Goal: Understand process/instructions: Learn how to perform a task or action

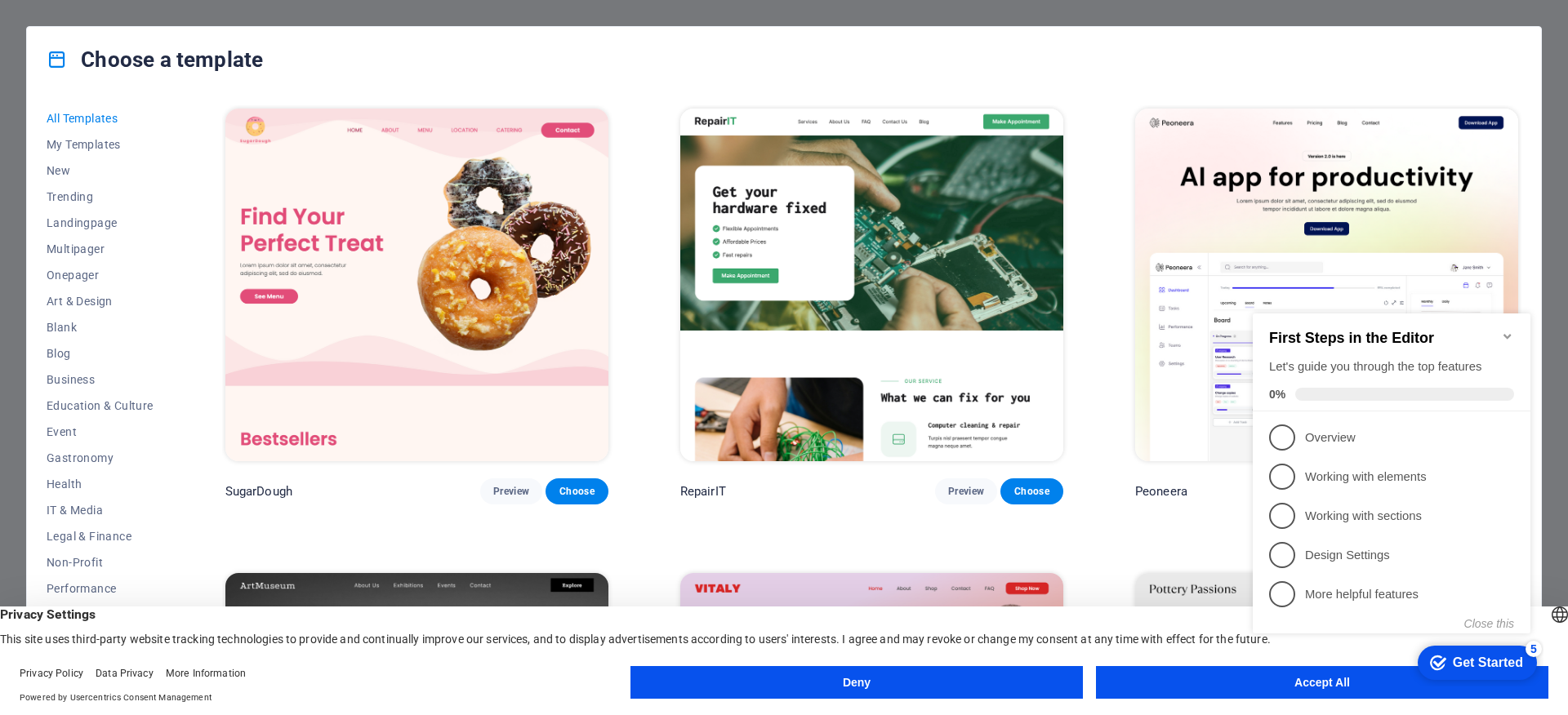
click div "checkmark Get Started 5 First Steps in the Editor Let's guide you through the t…"
click at [1359, 437] on p "Overview - incomplete" at bounding box center [1403, 438] width 196 height 17
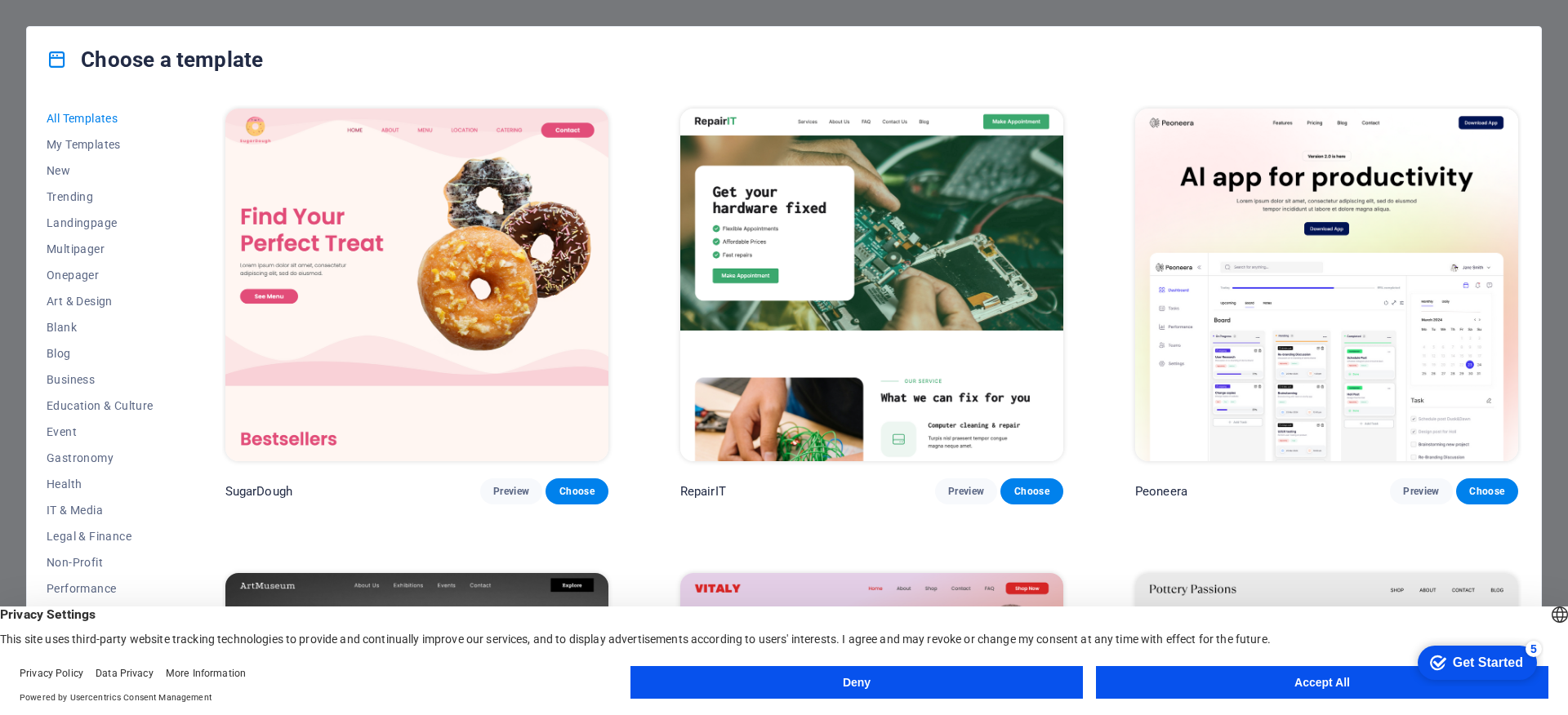
drag, startPoint x: 1329, startPoint y: 680, endPoint x: 1339, endPoint y: 674, distance: 11.7
click at [1329, 680] on button "Accept All" at bounding box center [1322, 682] width 453 height 33
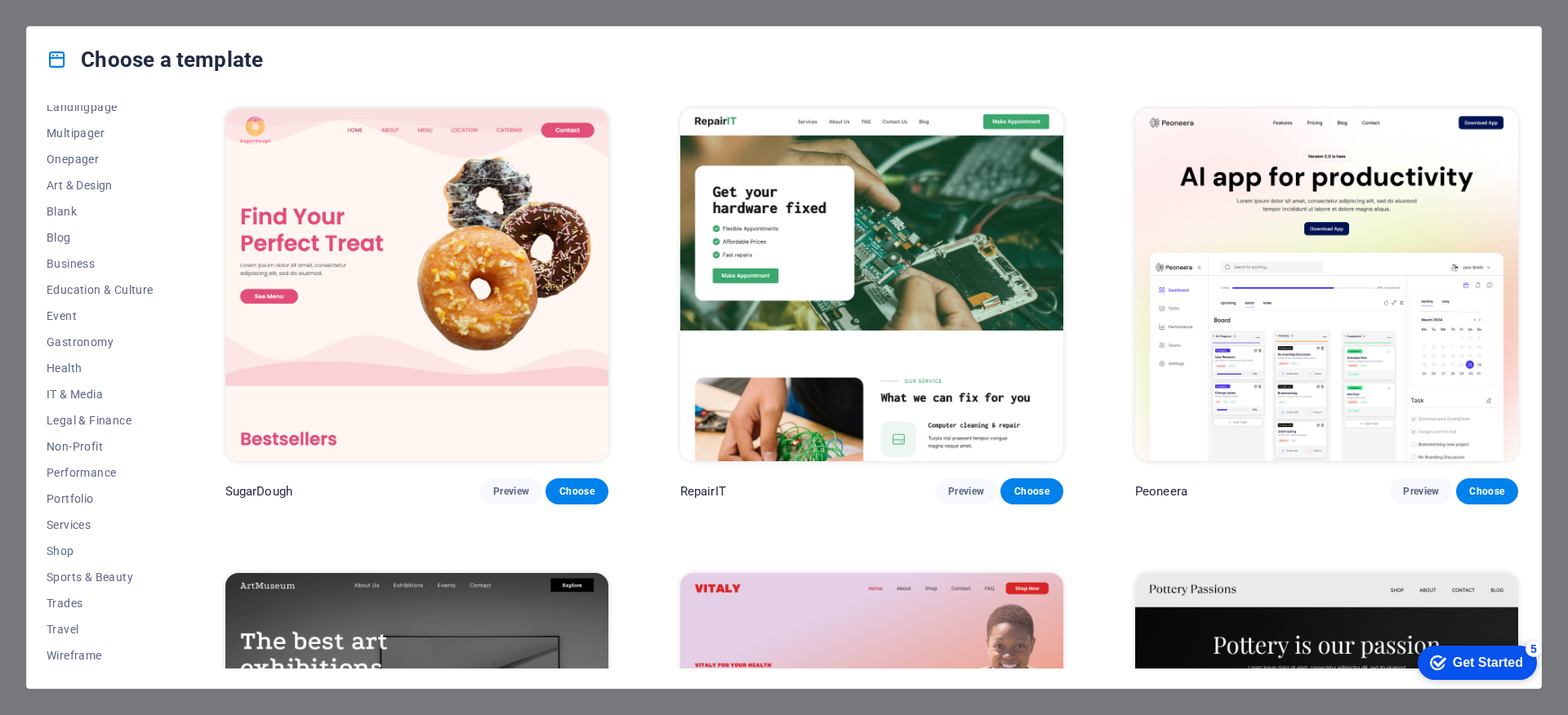
click at [1301, 11] on div "Choose a template All Templates My Templates New Trending Landingpage Multipage…" at bounding box center [784, 358] width 1568 height 715
